Goal: Transaction & Acquisition: Purchase product/service

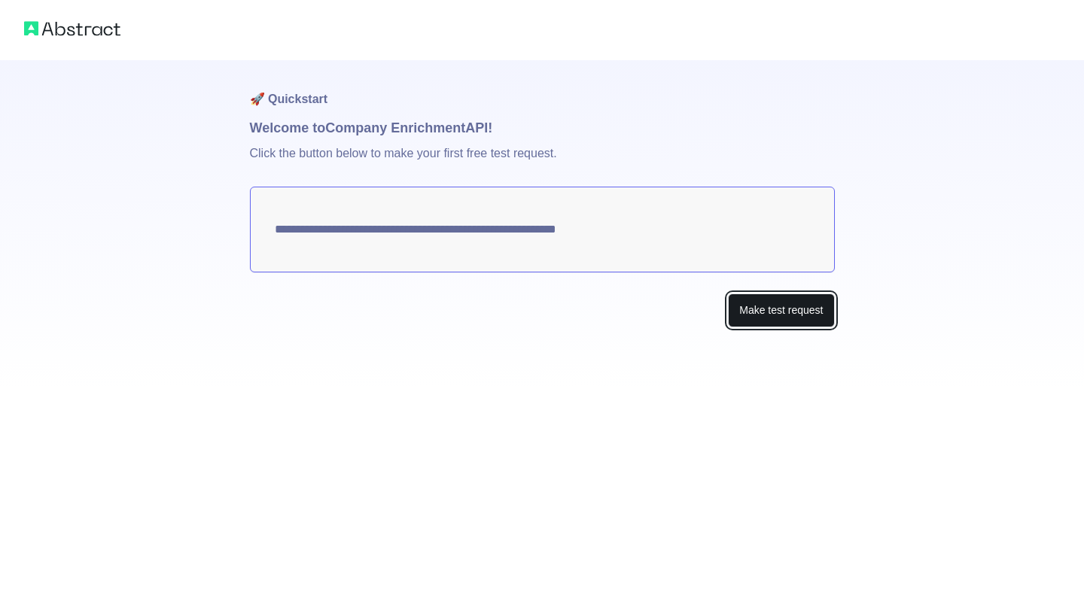
click at [774, 317] on button "Make test request" at bounding box center [781, 311] width 106 height 34
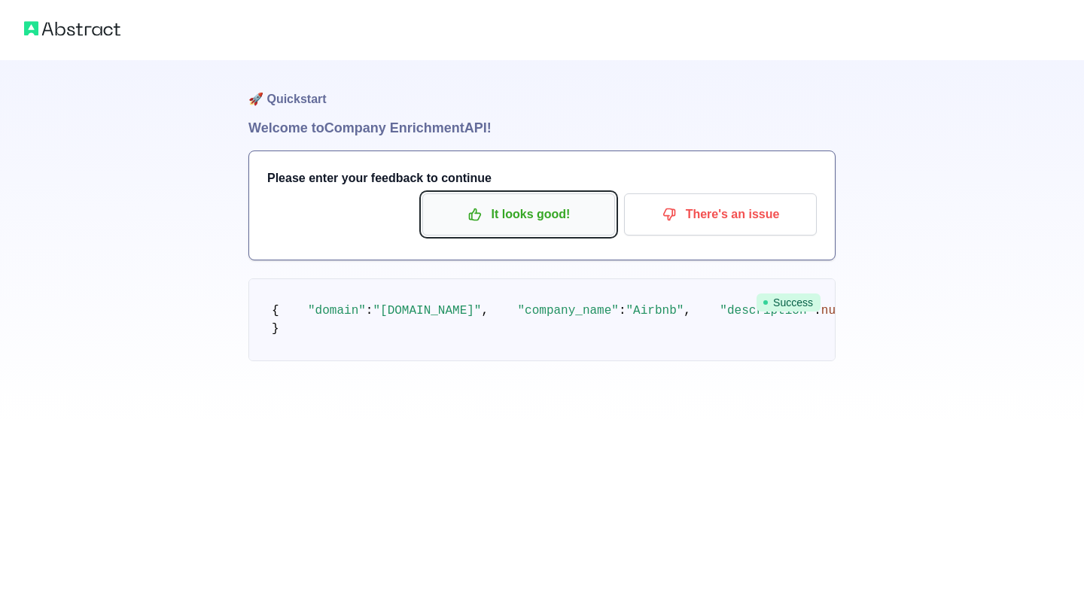
click at [550, 212] on p "It looks good!" at bounding box center [519, 215] width 170 height 26
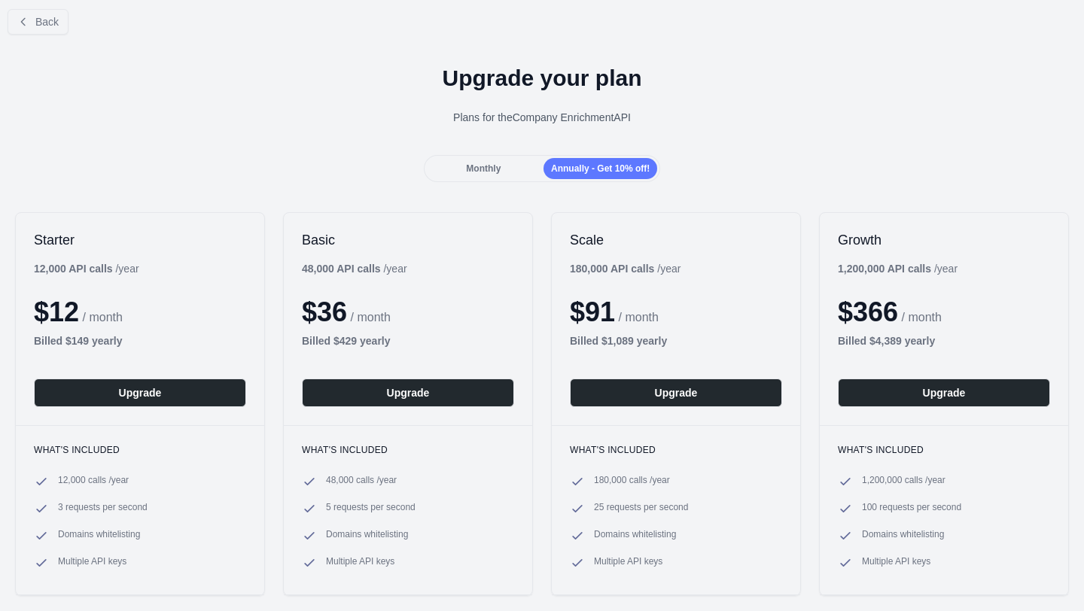
scroll to position [11, 0]
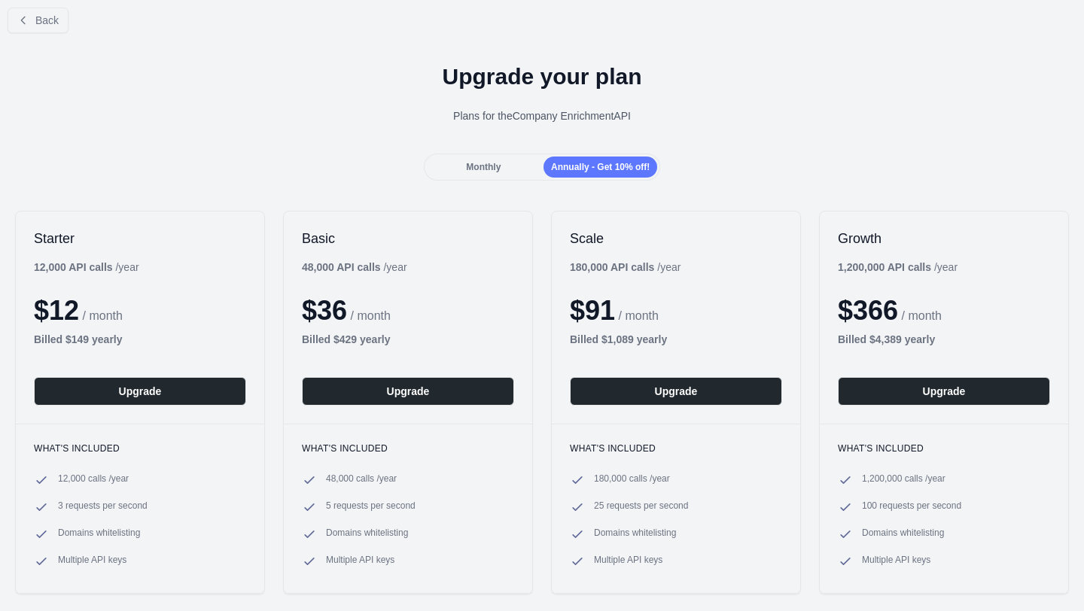
click at [485, 157] on div "Monthly" at bounding box center [484, 167] width 114 height 21
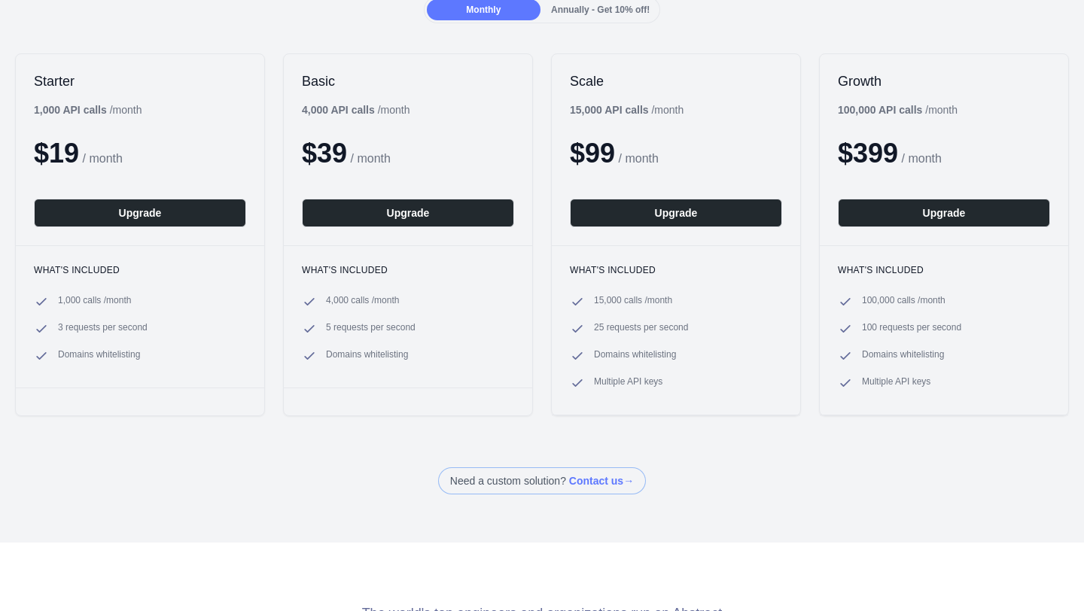
scroll to position [0, 0]
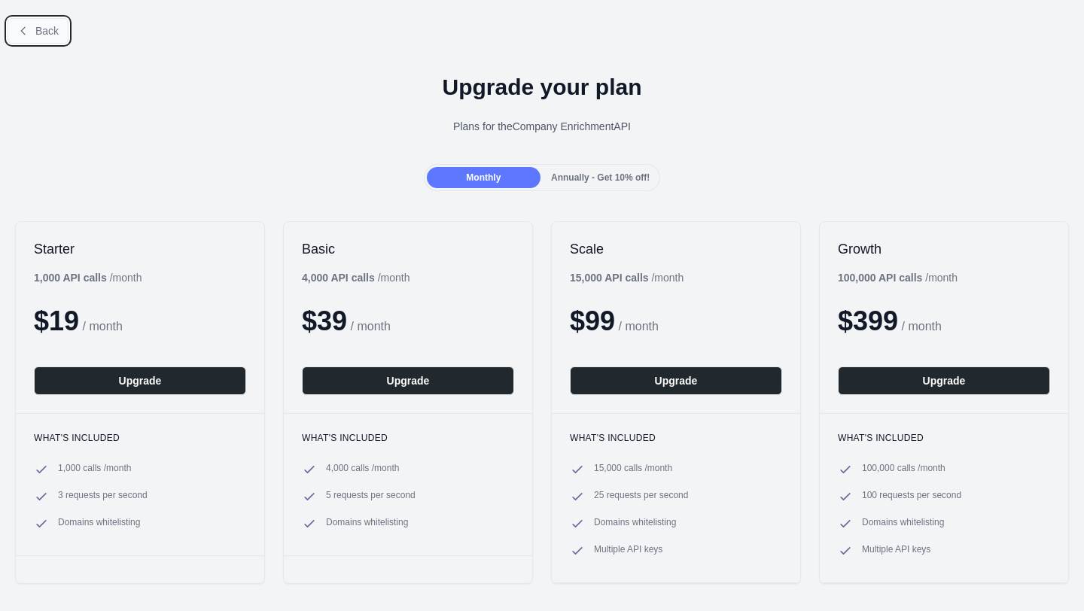
click at [44, 20] on button "Back" at bounding box center [38, 31] width 61 height 26
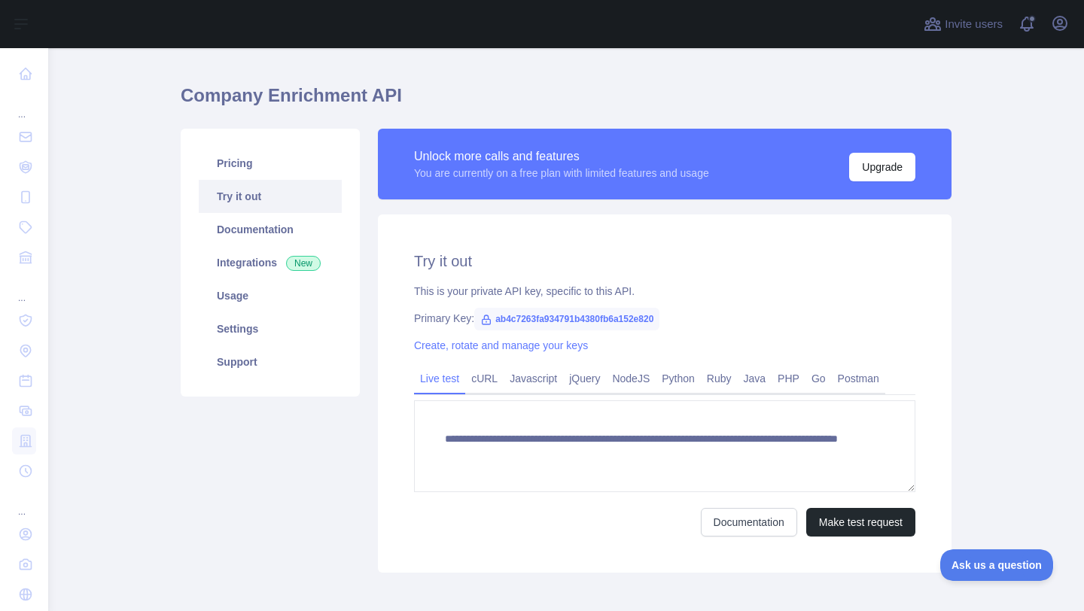
click at [577, 319] on span "ab4c7263fa934791b4380fb6a152e820" at bounding box center [566, 319] width 185 height 23
click at [595, 321] on span "ab4c7263fa934791b4380fb6a152e820" at bounding box center [566, 319] width 185 height 23
